Goal: Task Accomplishment & Management: Complete application form

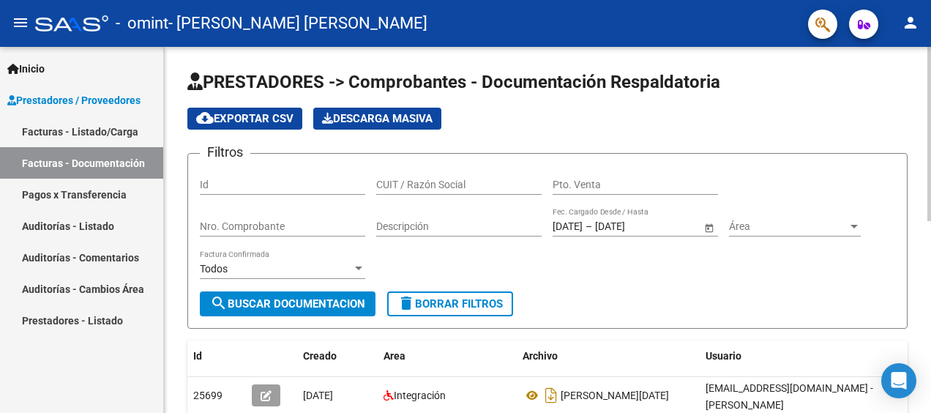
scroll to position [366, 0]
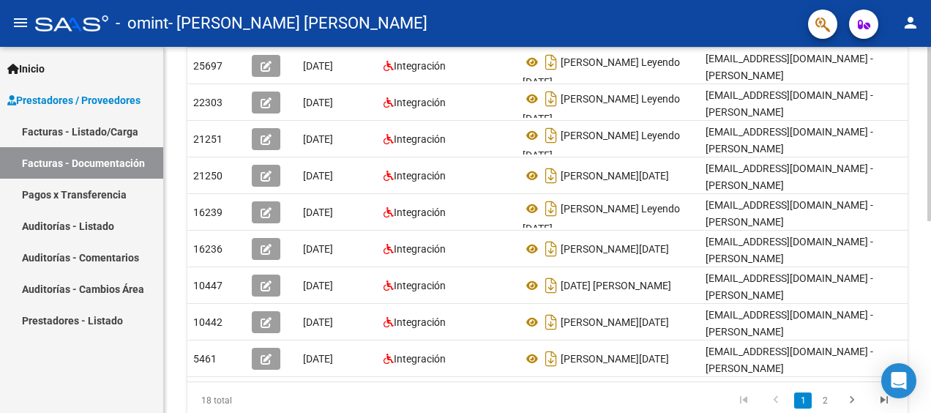
click at [928, 389] on div at bounding box center [929, 230] width 4 height 366
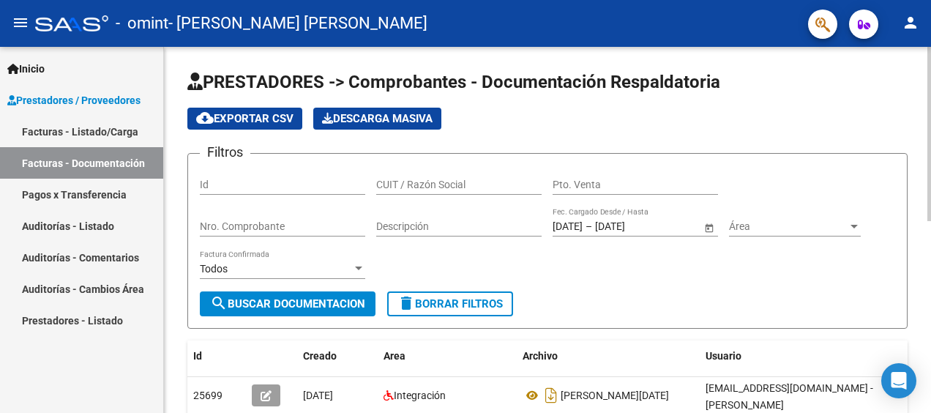
click at [928, 133] on div at bounding box center [929, 230] width 4 height 366
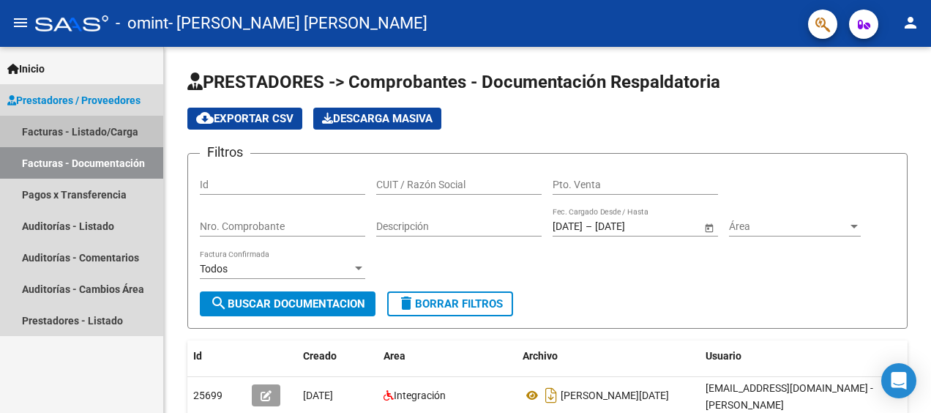
click at [56, 132] on link "Facturas - Listado/Carga" at bounding box center [81, 131] width 163 height 31
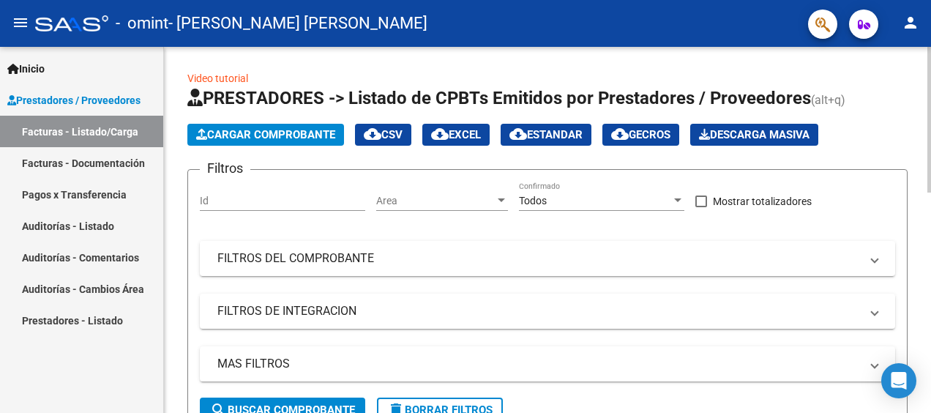
scroll to position [366, 0]
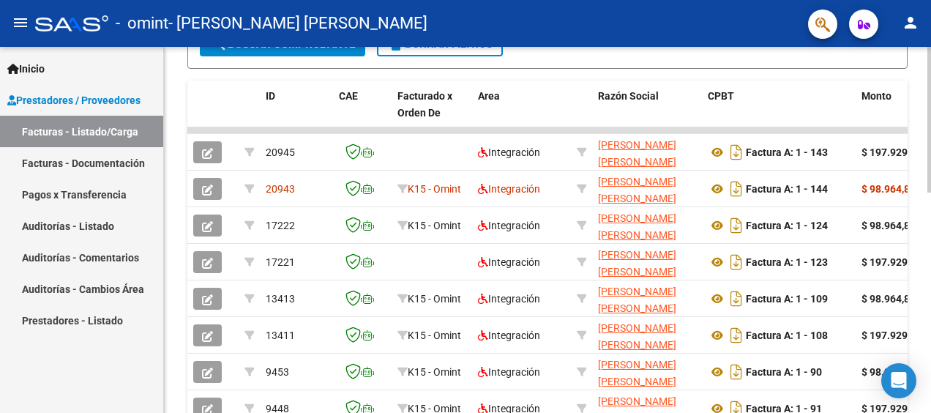
click at [930, 310] on html "menu - omint - [PERSON_NAME] [PERSON_NAME] person Inicio Instructivos Contacto …" at bounding box center [465, 206] width 931 height 413
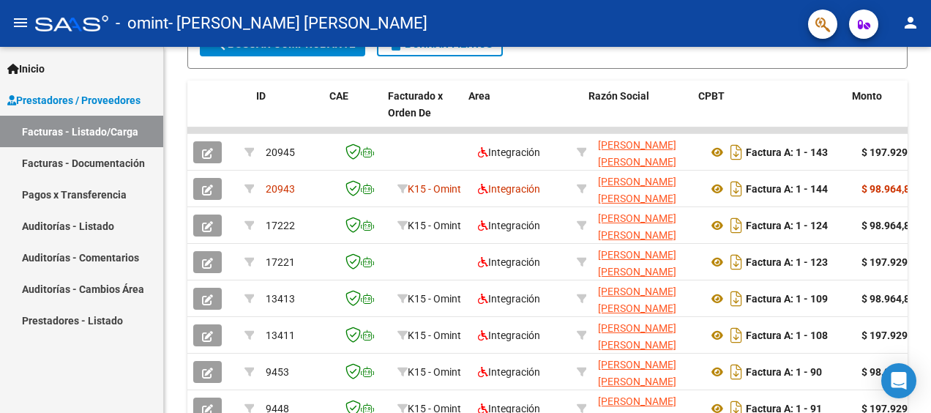
drag, startPoint x: 879, startPoint y: 193, endPoint x: 862, endPoint y: 417, distance: 224.5
click at [862, 412] on html "menu - omint - [PERSON_NAME] [PERSON_NAME] person Inicio Instructivos Contacto …" at bounding box center [465, 206] width 931 height 413
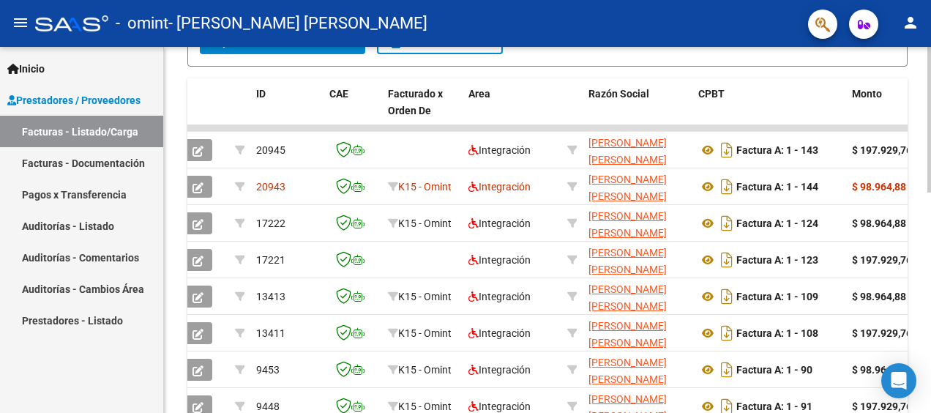
drag, startPoint x: 862, startPoint y: 417, endPoint x: 919, endPoint y: 222, distance: 202.6
click at [919, 222] on div "Video tutorial PRESTADORES -> Listado de CPBTs Emitidos por Prestadores / Prove…" at bounding box center [547, 132] width 767 height 907
click at [925, 394] on div "Video tutorial PRESTADORES -> Listado de CPBTs Emitidos por Prestadores / Prove…" at bounding box center [547, 132] width 767 height 907
click at [925, 377] on div "Video tutorial PRESTADORES -> Listado de CPBTs Emitidos por Prestadores / Prove…" at bounding box center [547, 132] width 767 height 907
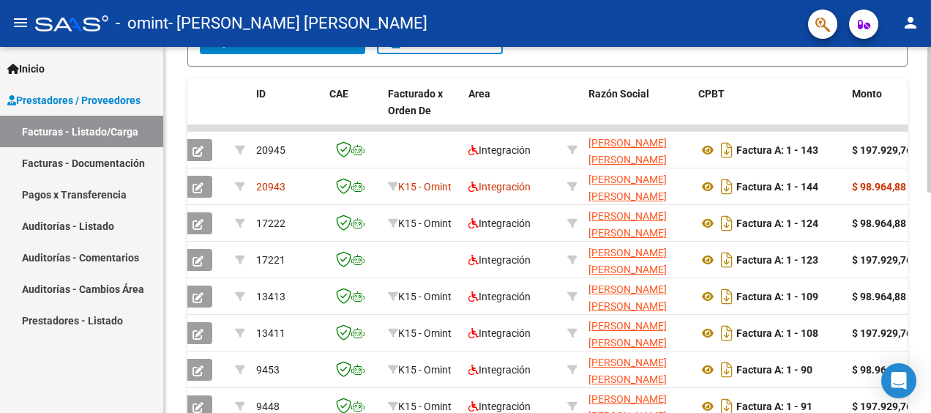
click at [925, 377] on div "Video tutorial PRESTADORES -> Listado de CPBTs Emitidos por Prestadores / Prove…" at bounding box center [547, 132] width 767 height 907
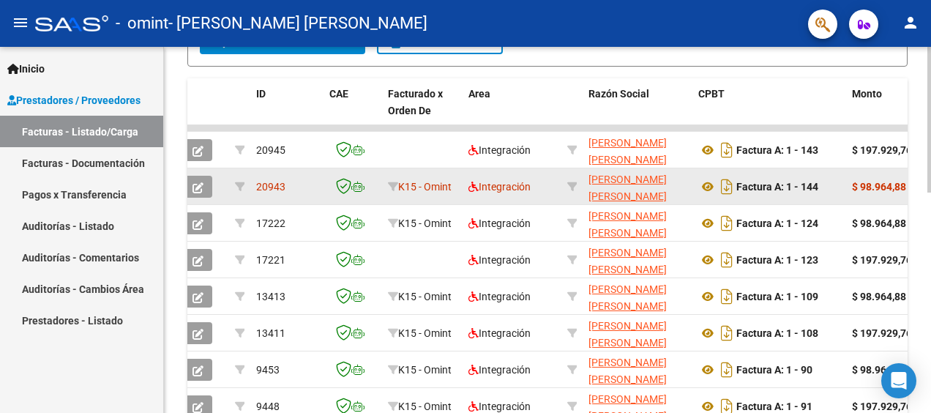
click at [887, 184] on strong "$ 98.964,88" at bounding box center [879, 187] width 54 height 12
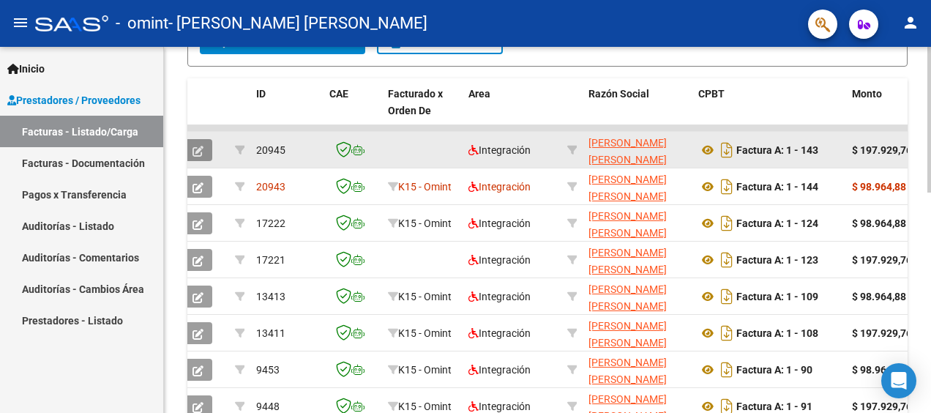
click at [204, 152] on button "button" at bounding box center [198, 150] width 29 height 22
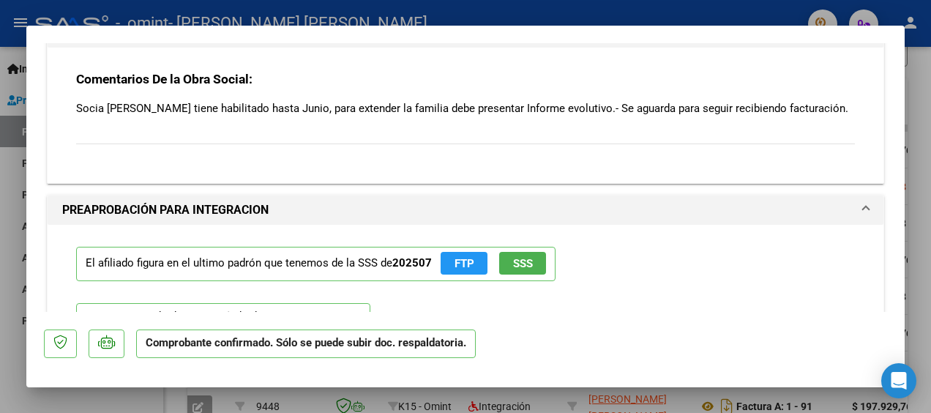
scroll to position [1373, 0]
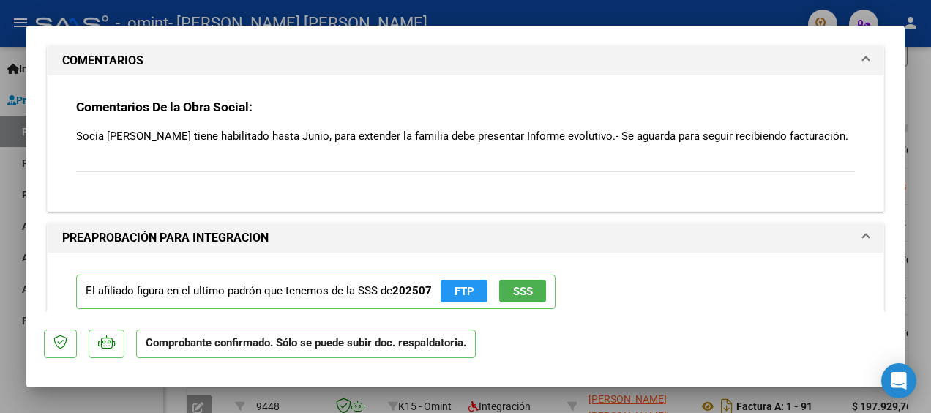
click at [922, 97] on div at bounding box center [465, 206] width 931 height 413
type input "$ 0,00"
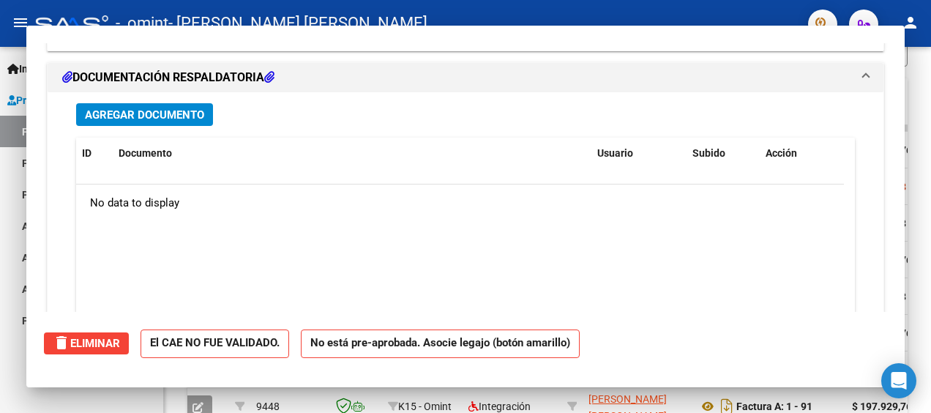
scroll to position [1209, 0]
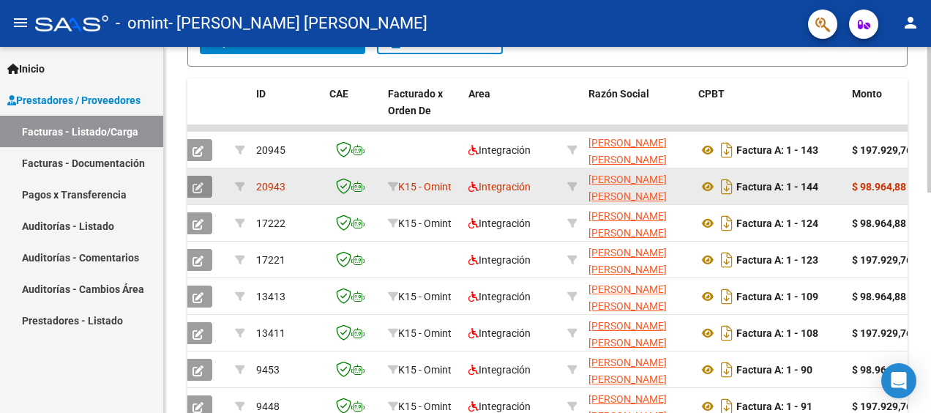
click at [197, 180] on span "button" at bounding box center [197, 186] width 11 height 13
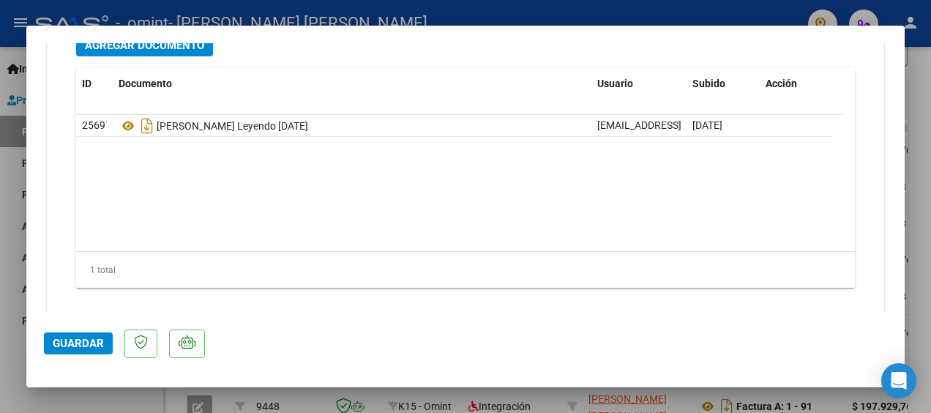
scroll to position [1712, 0]
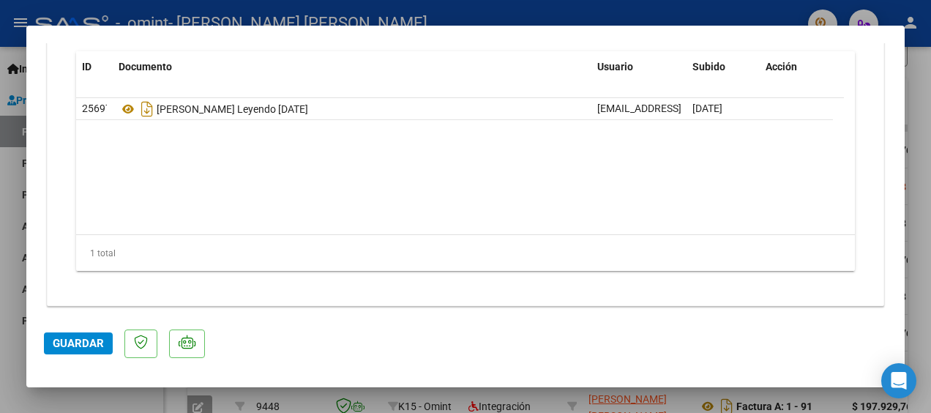
click at [924, 118] on div at bounding box center [465, 206] width 931 height 413
type input "$ 0,00"
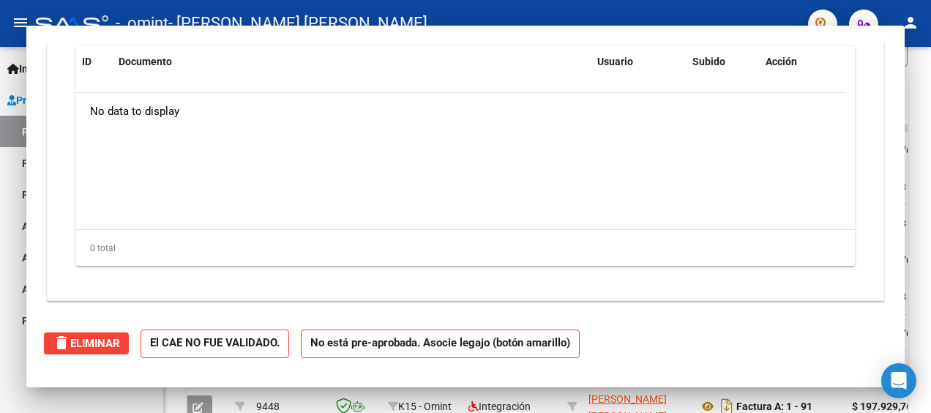
scroll to position [0, 0]
